Goal: Information Seeking & Learning: Find specific fact

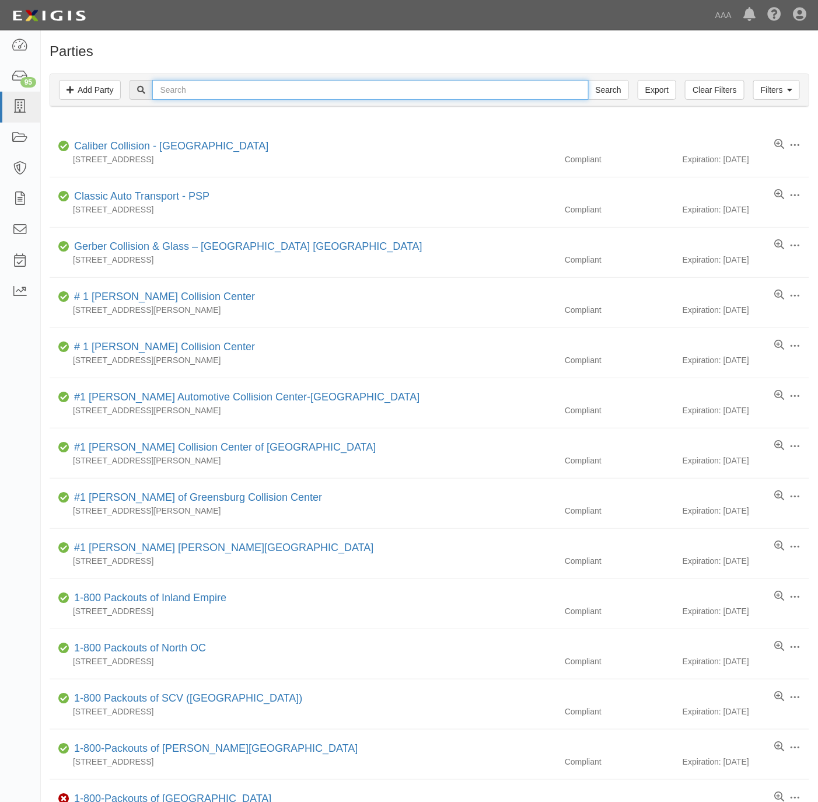
click at [326, 91] on input "text" at bounding box center [370, 90] width 436 height 20
paste input "League City Towing, Inc. - PSP"
type input "League City Towing, Inc. - PSP"
click at [588, 80] on input "Search" at bounding box center [608, 90] width 41 height 20
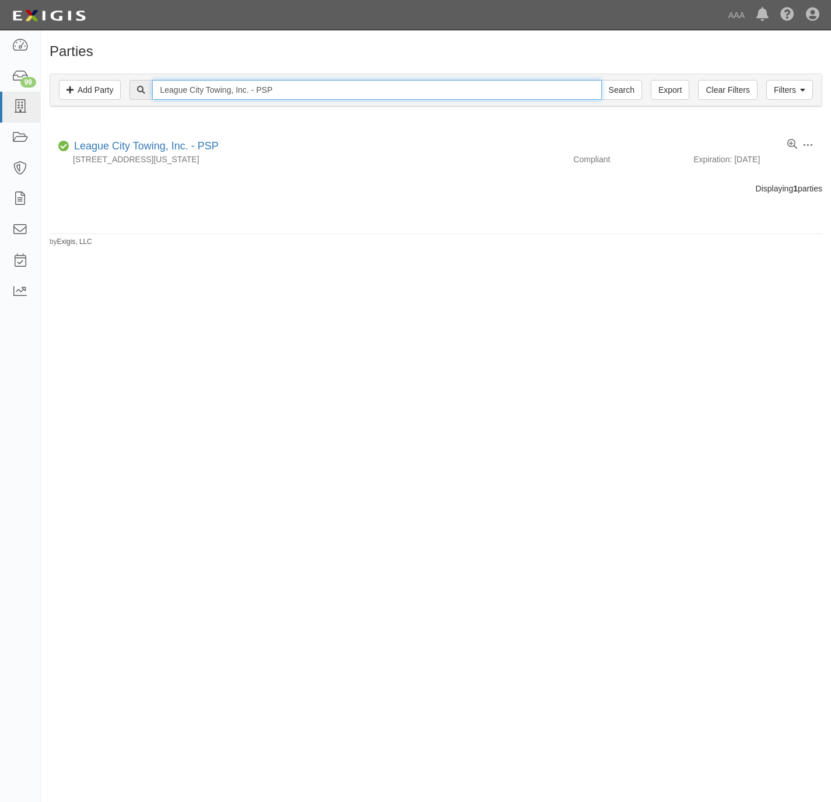
click at [586, 92] on input "League City Towing, Inc. - PSP" at bounding box center [376, 90] width 449 height 20
paste input "V & R"
type input "V & R Towing, Inc. - PSP"
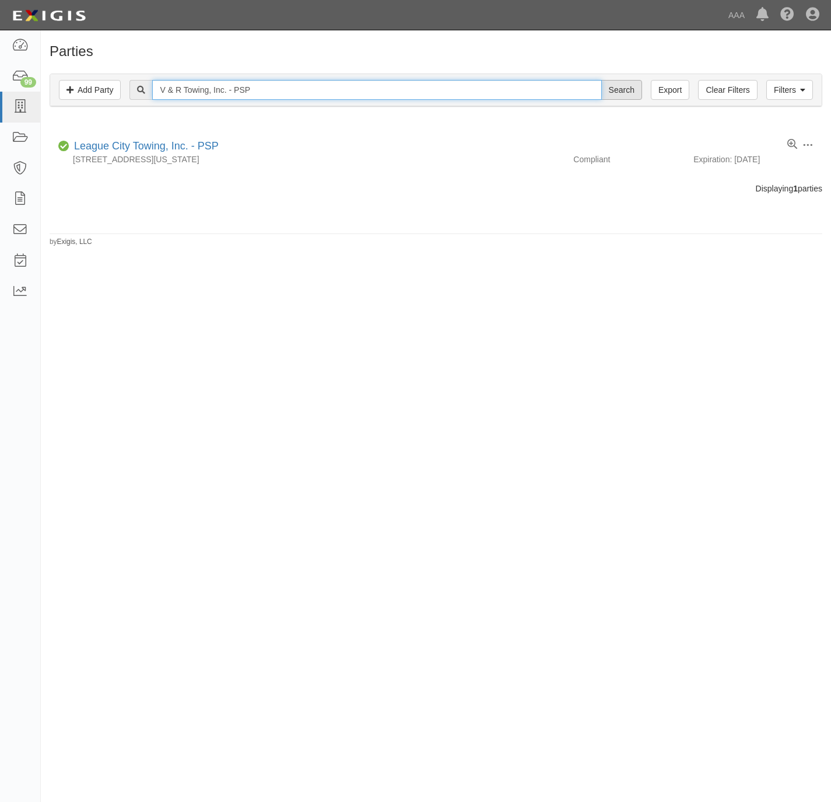
click at [601, 80] on input "Search" at bounding box center [621, 90] width 41 height 20
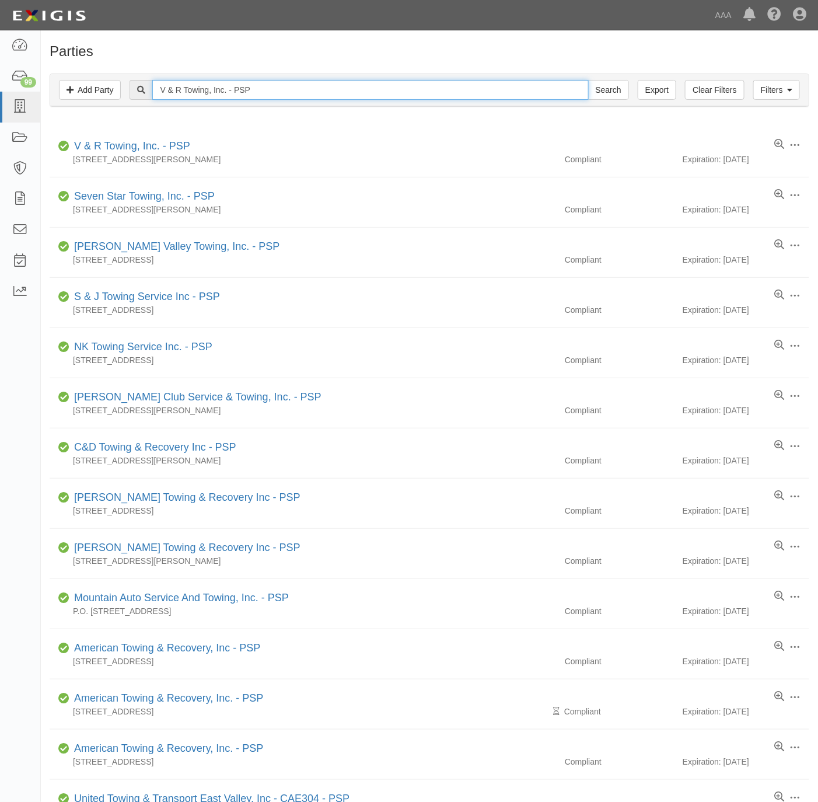
click at [398, 90] on input "V & R Towing, Inc. - PSP" at bounding box center [370, 90] width 436 height 20
paste input "Goldenline Towing Inc"
type input "Goldenline Towing Inc - PSP"
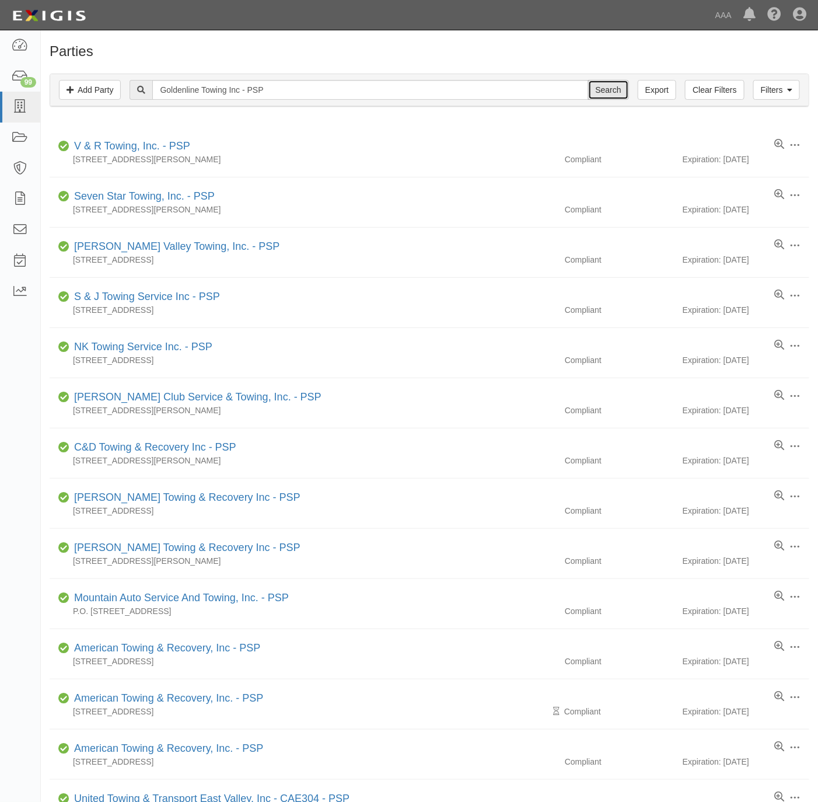
click at [601, 86] on input "Search" at bounding box center [608, 90] width 41 height 20
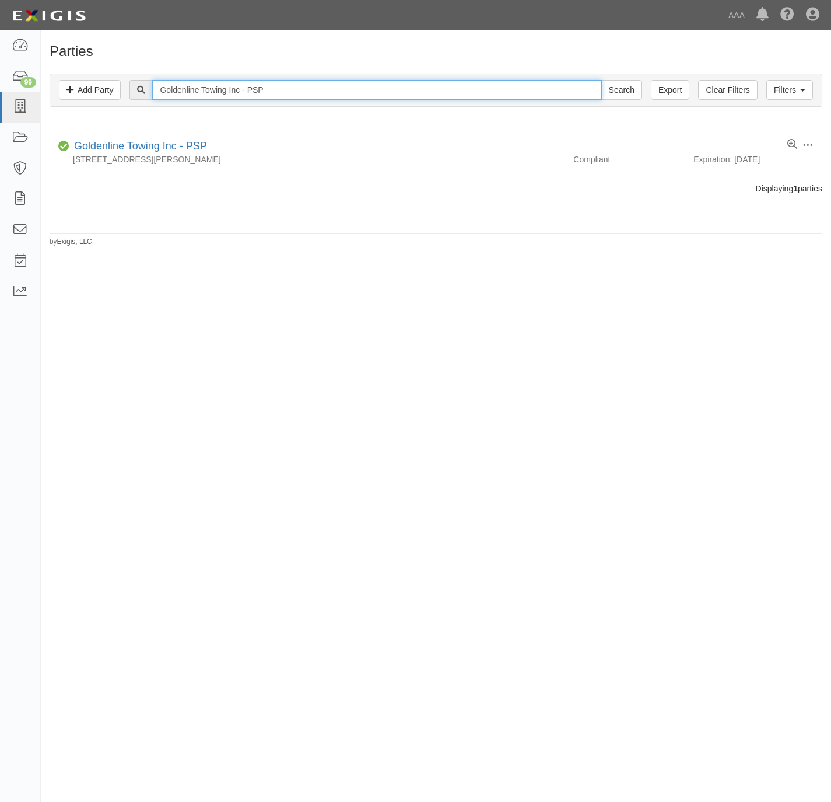
click at [181, 91] on input "Goldenline Towing Inc - PSP" at bounding box center [376, 90] width 449 height 20
paste input "DFW Tech LLC"
type input "DFW Tech LLC"
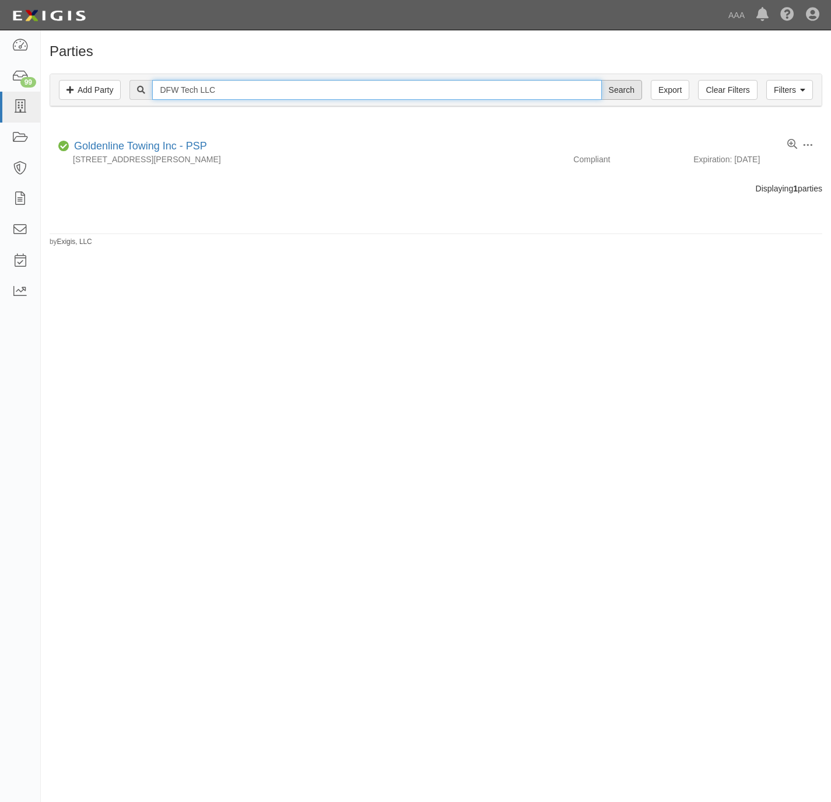
click at [601, 80] on input "Search" at bounding box center [621, 90] width 41 height 20
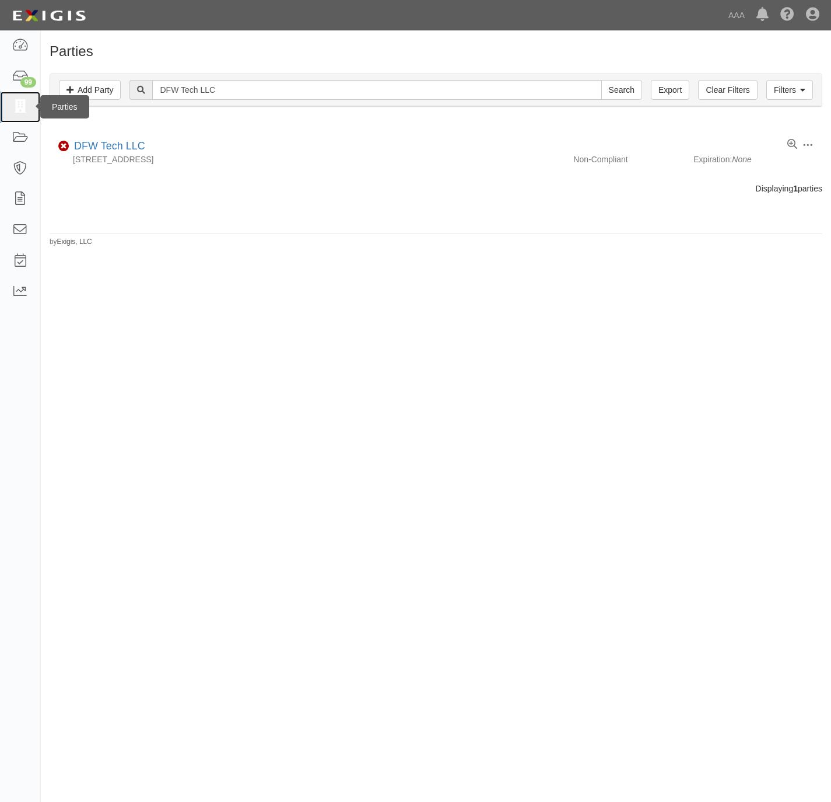
click at [19, 106] on icon at bounding box center [20, 106] width 16 height 13
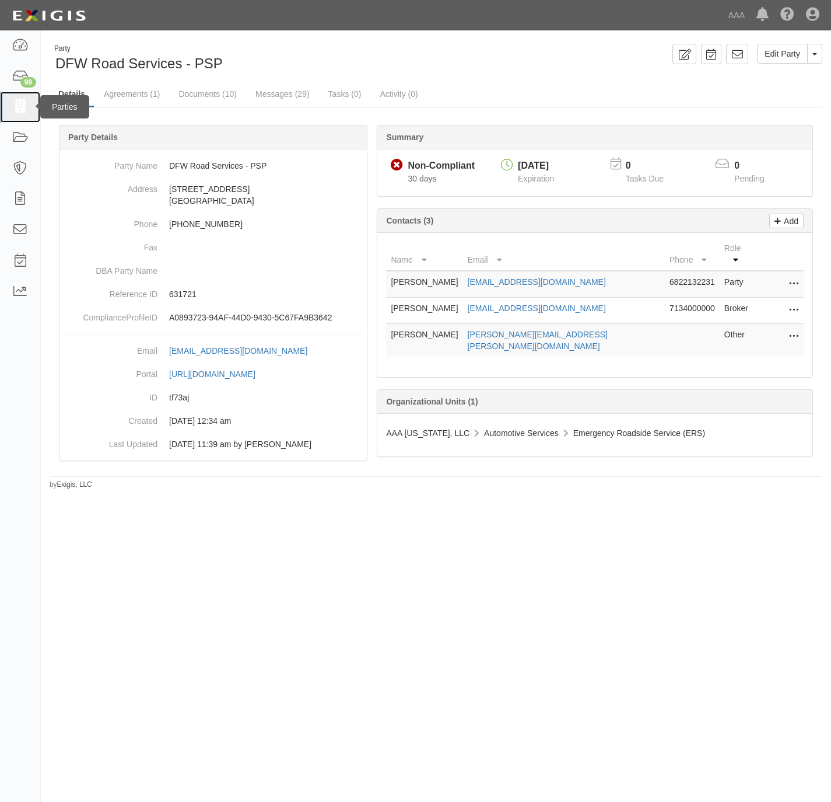
drag, startPoint x: 21, startPoint y: 98, endPoint x: 53, endPoint y: 97, distance: 31.5
click at [21, 97] on link at bounding box center [20, 107] width 40 height 31
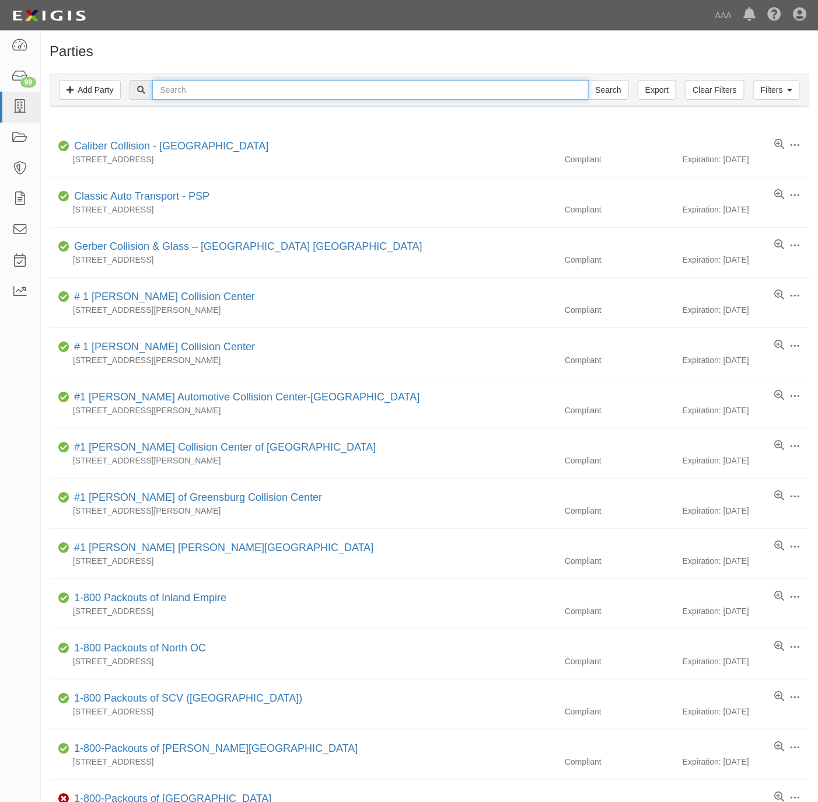
click at [208, 86] on input "text" at bounding box center [370, 90] width 436 height 20
paste input "[PERSON_NAME] Towing LLC"
type input "Meredith Towing LLC"
click at [613, 90] on input "Search" at bounding box center [608, 90] width 41 height 20
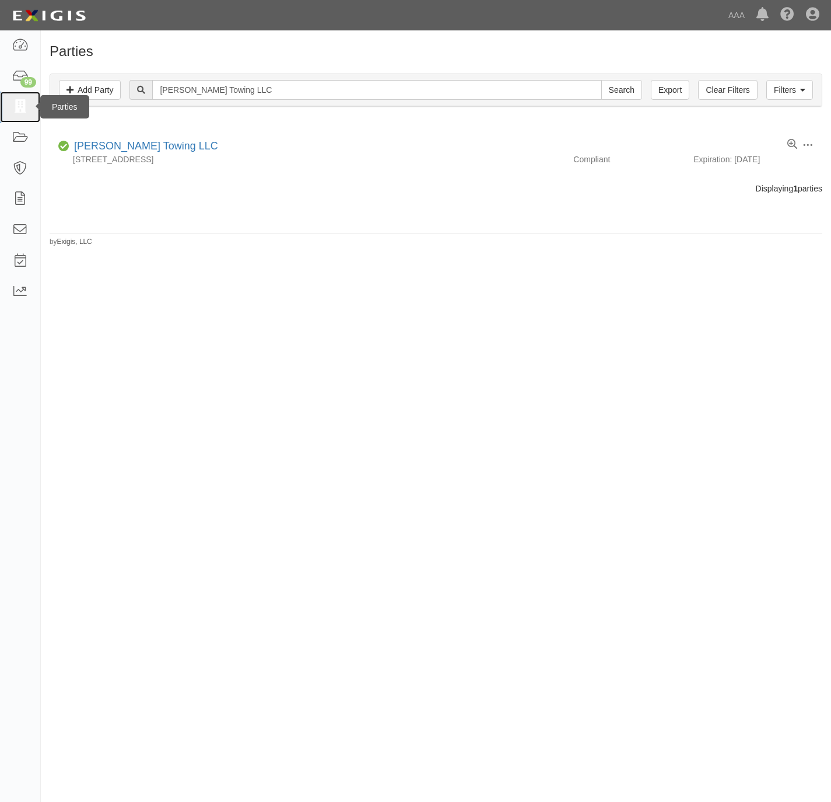
click at [21, 107] on icon at bounding box center [20, 106] width 16 height 13
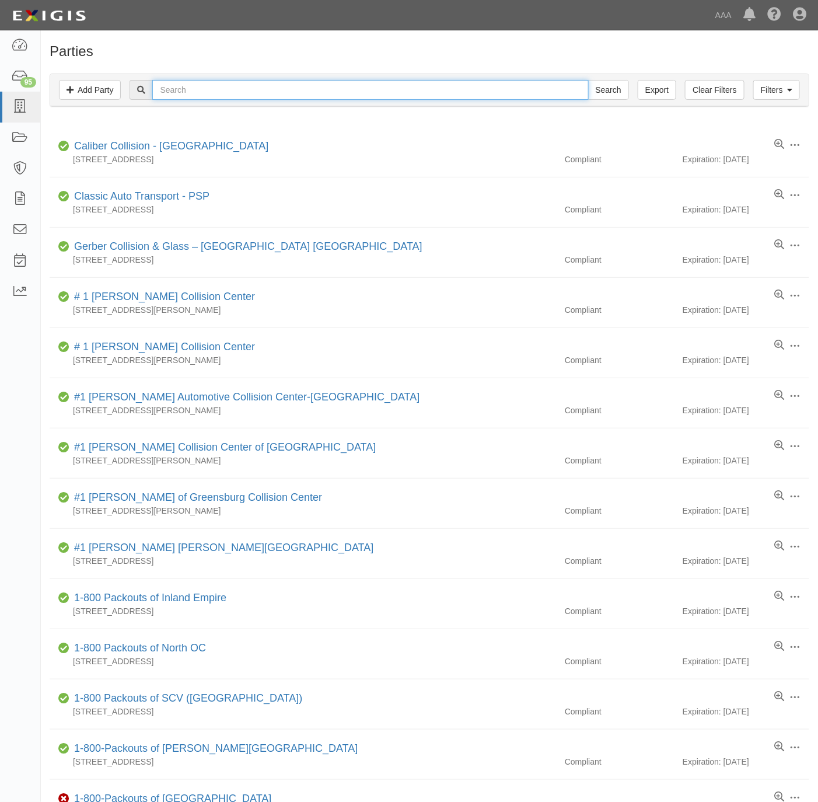
click at [202, 95] on input "text" at bounding box center [370, 90] width 436 height 20
paste input "[PERSON_NAME] Garage & Body Shop"
type input "Beaulieu's Garage & Body Shop"
click at [592, 88] on input "Search" at bounding box center [608, 90] width 41 height 20
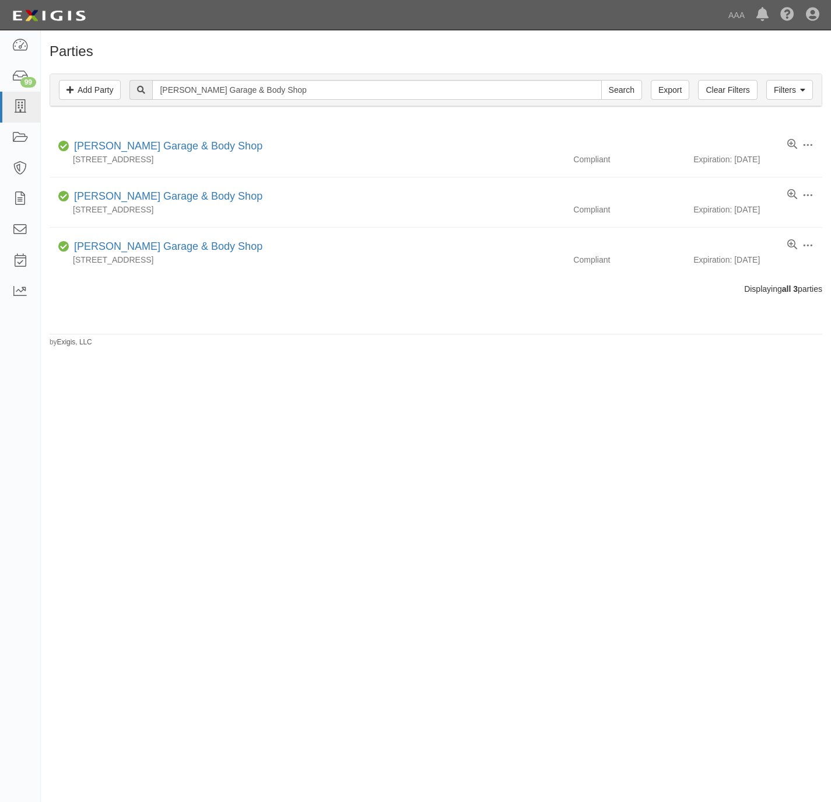
click at [401, 100] on div "Beaulieu's Garage & Body Shop Search" at bounding box center [386, 90] width 512 height 20
click at [404, 95] on input "Beaulieu's Garage & Body Shop" at bounding box center [376, 90] width 449 height 20
paste input "[PERSON_NAME] & Sons"
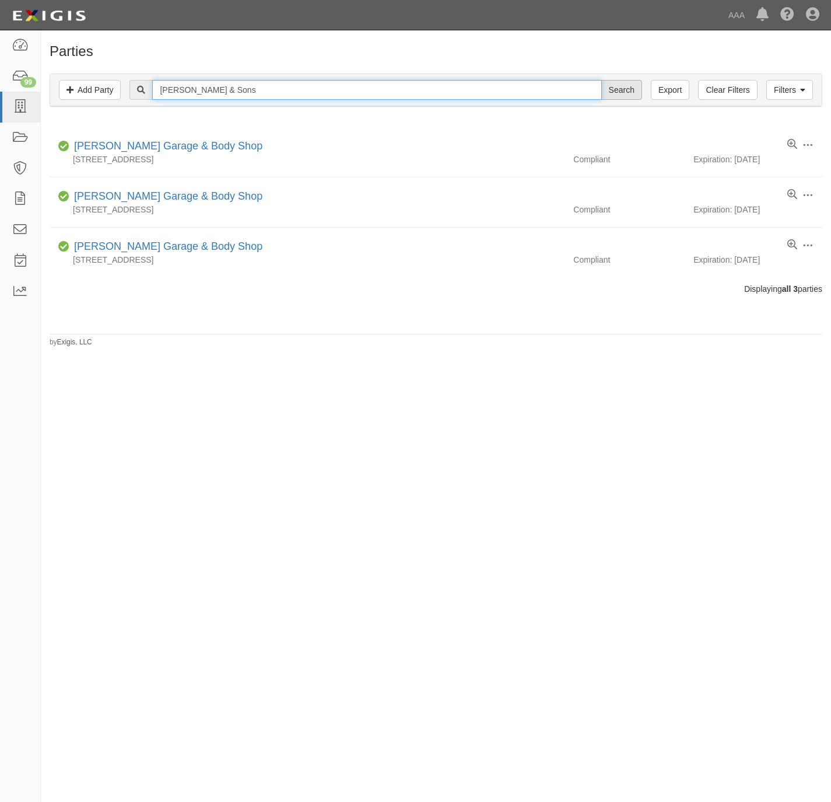
type input "[PERSON_NAME] & Sons"
click at [614, 89] on input "Search" at bounding box center [621, 90] width 41 height 20
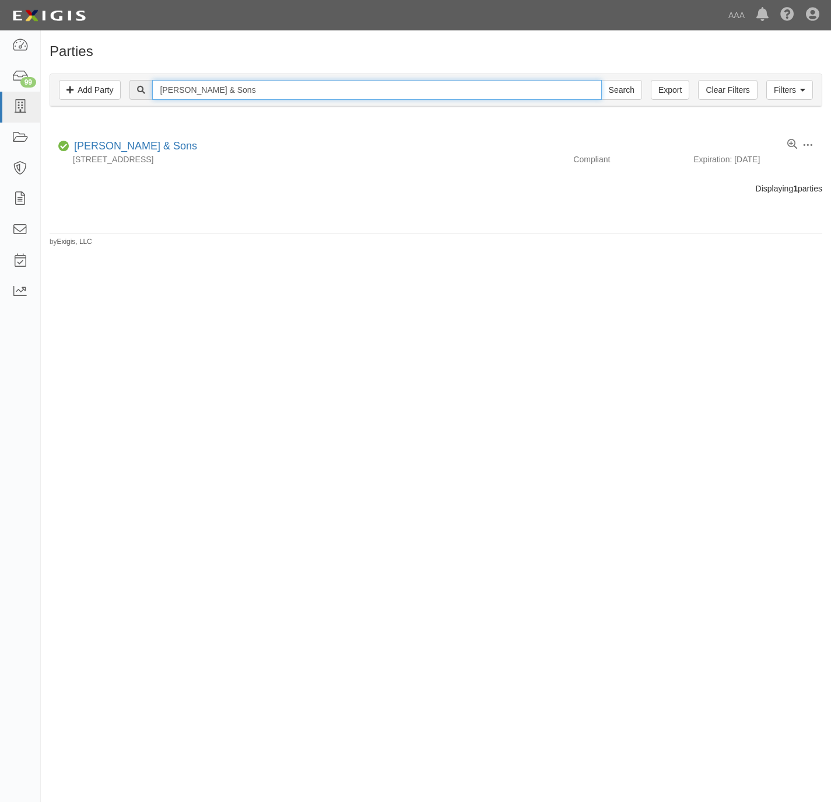
click at [347, 89] on input "[PERSON_NAME] & Sons" at bounding box center [376, 90] width 449 height 20
click at [347, 89] on input "Sylvio Paradis & Sons" at bounding box center [376, 90] width 449 height 20
paste input "L H Morine Service"
type input "[PERSON_NAME] Services"
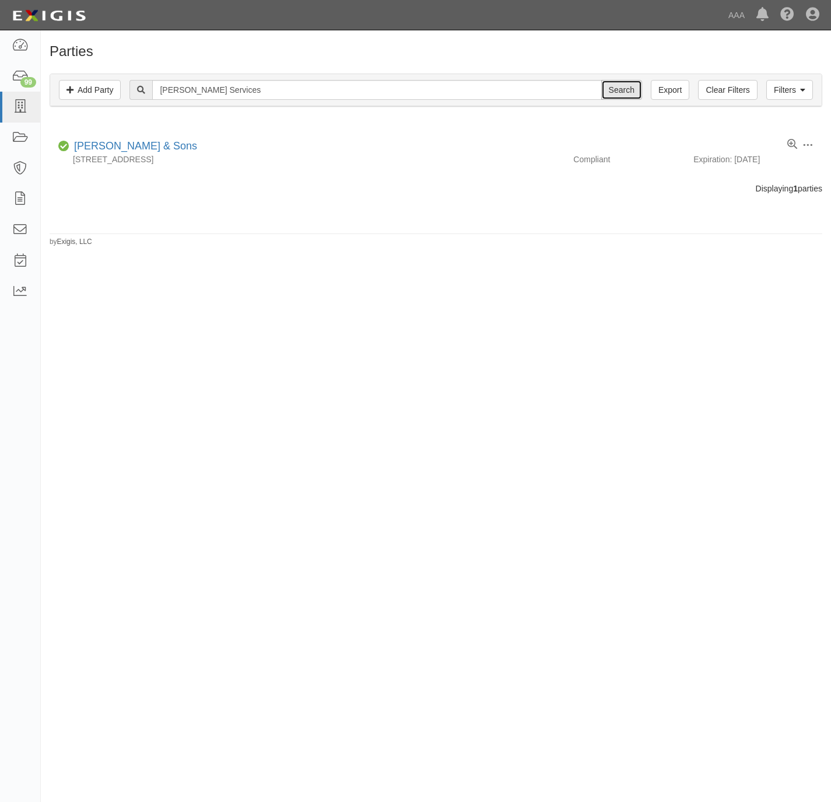
click at [624, 88] on input "Search" at bounding box center [621, 90] width 41 height 20
click at [792, 85] on link "Filters" at bounding box center [790, 90] width 47 height 20
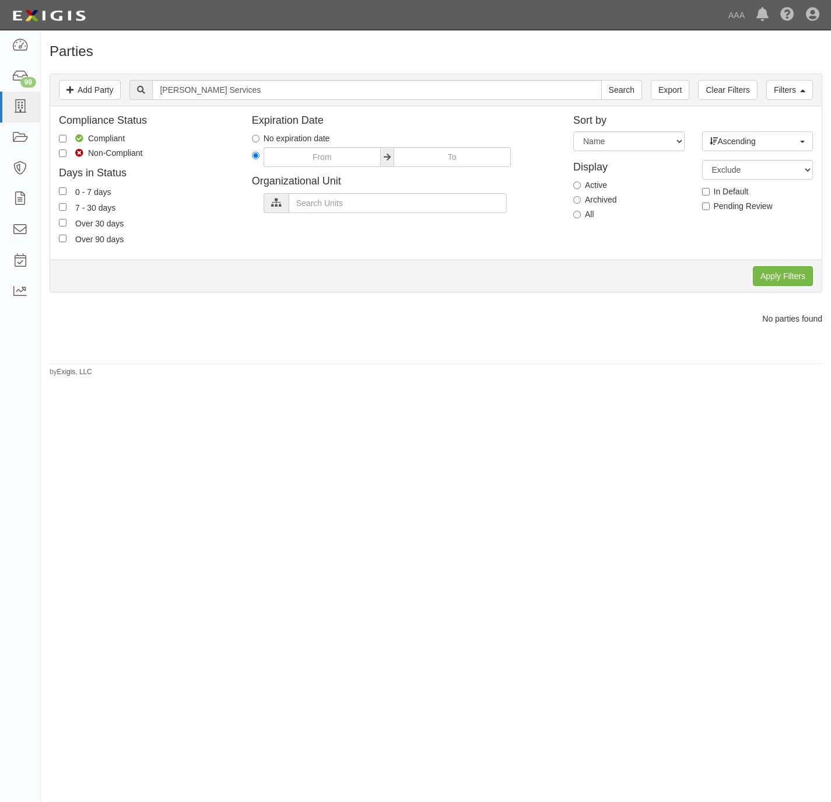
click at [585, 214] on label "All" at bounding box center [583, 214] width 21 height 12
click at [581, 214] on input "All" at bounding box center [577, 215] width 8 height 8
radio input "true"
click at [769, 264] on div "Apply Filters Clear Filters" at bounding box center [436, 276] width 772 height 32
click at [772, 273] on input "Apply Filters" at bounding box center [783, 276] width 60 height 20
